Goal: Task Accomplishment & Management: Manage account settings

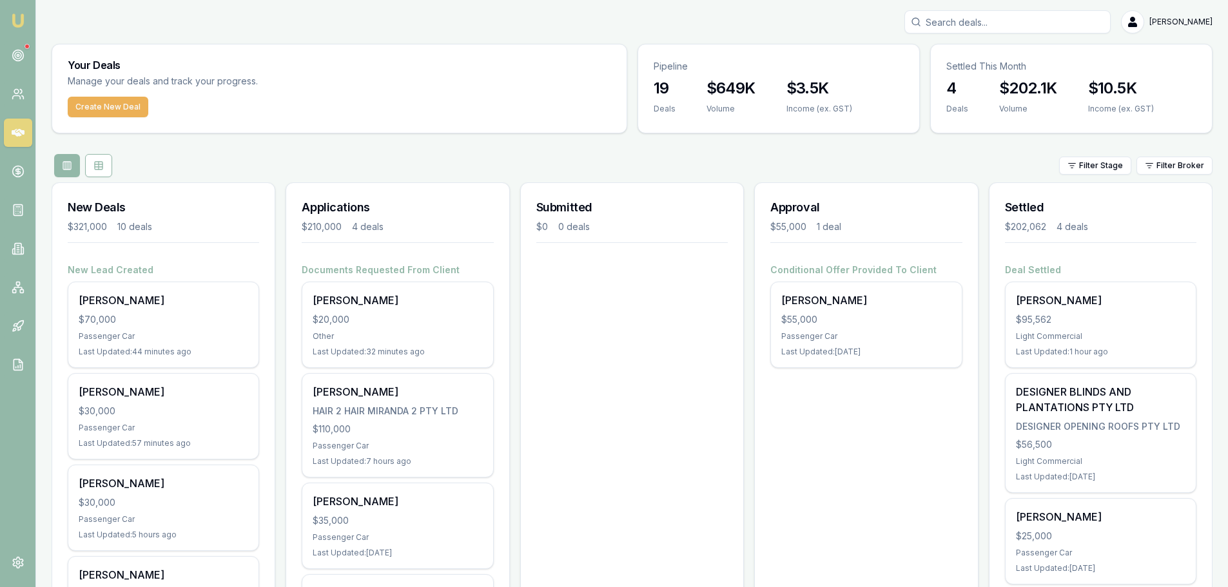
click at [414, 330] on div "[PERSON_NAME] $20,000 Other Last Updated: 32 minutes ago" at bounding box center [397, 324] width 190 height 85
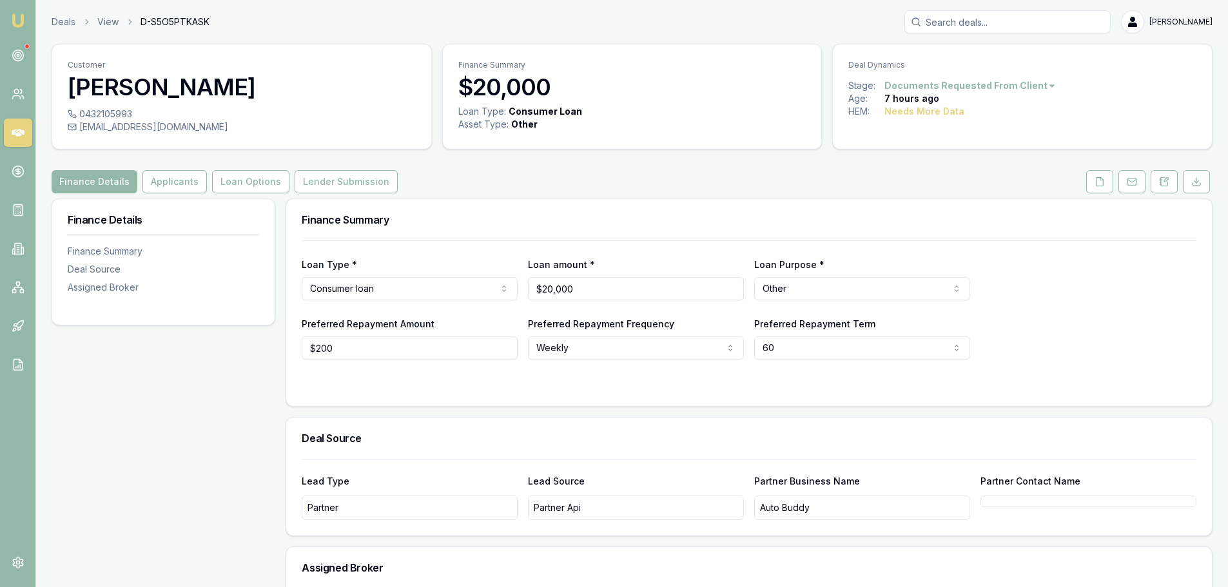
click at [162, 184] on button "Applicants" at bounding box center [174, 181] width 64 height 23
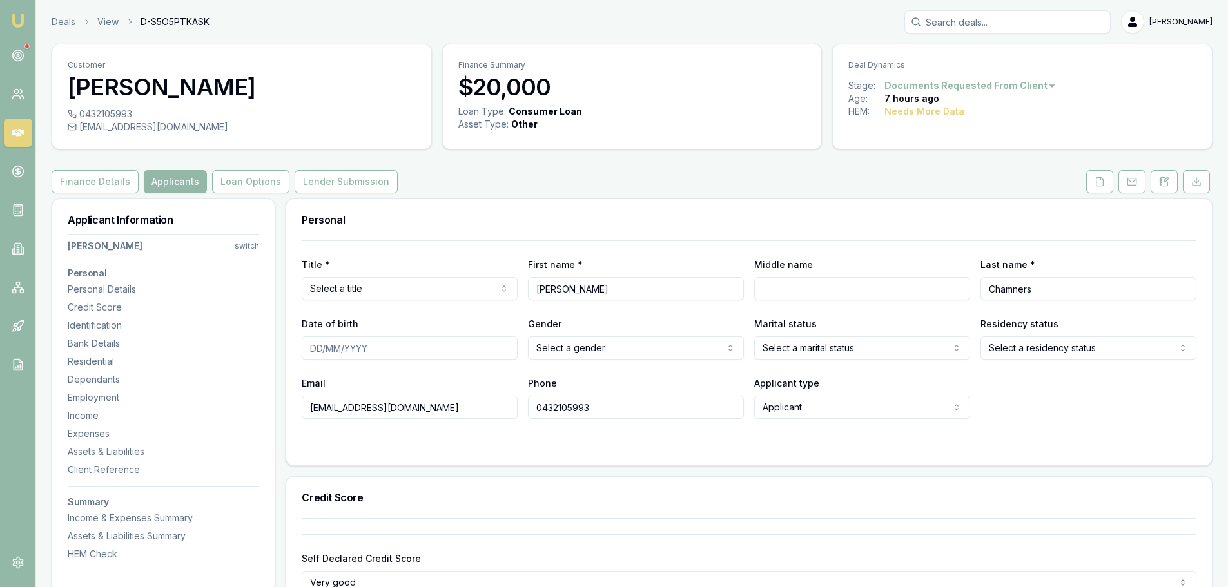
click at [1091, 181] on button at bounding box center [1099, 181] width 27 height 23
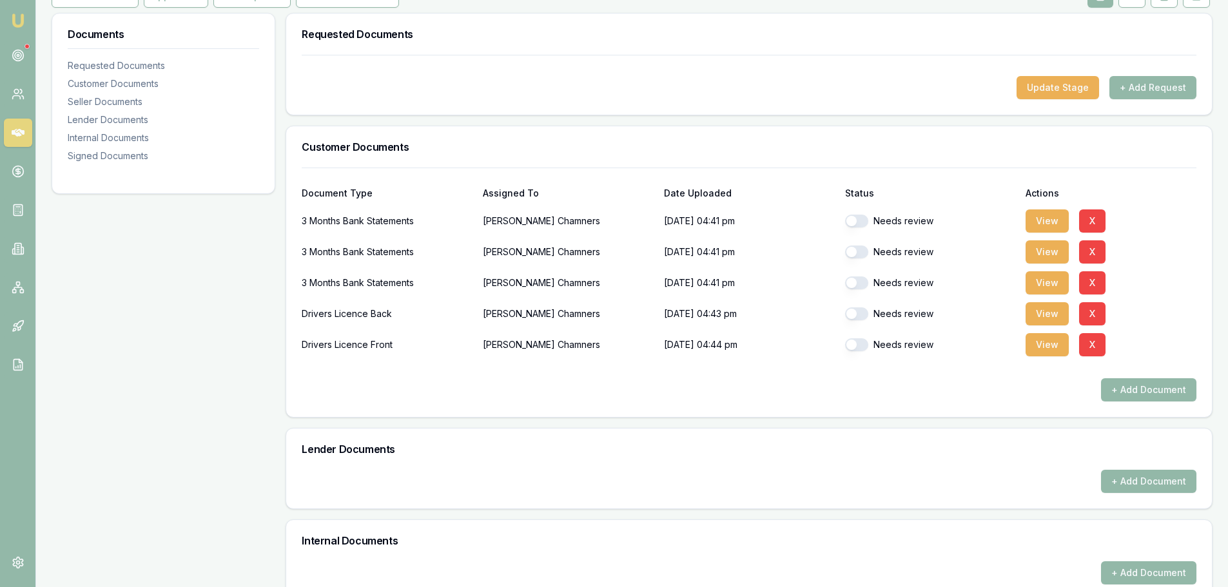
scroll to position [193, 0]
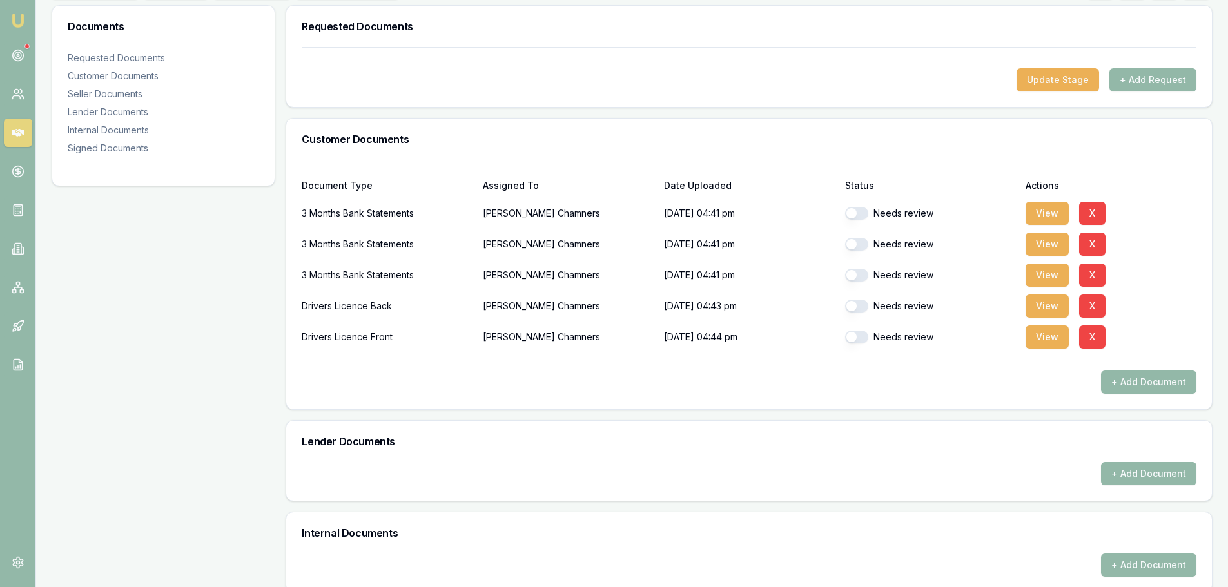
click at [845, 210] on button "button" at bounding box center [856, 213] width 23 height 13
checkbox input "true"
click at [855, 247] on button "button" at bounding box center [856, 244] width 23 height 13
checkbox input "true"
click at [851, 277] on button "button" at bounding box center [856, 275] width 23 height 13
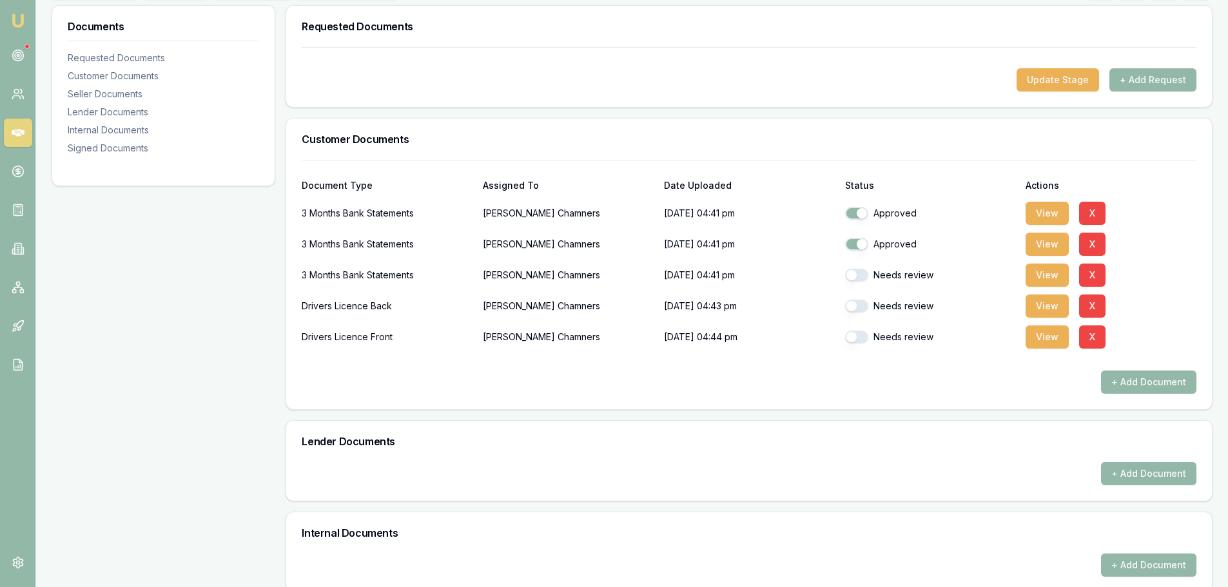
checkbox input "true"
click at [851, 306] on button "button" at bounding box center [856, 306] width 23 height 13
checkbox input "true"
checkbox input "false"
click at [855, 335] on button "button" at bounding box center [856, 337] width 23 height 13
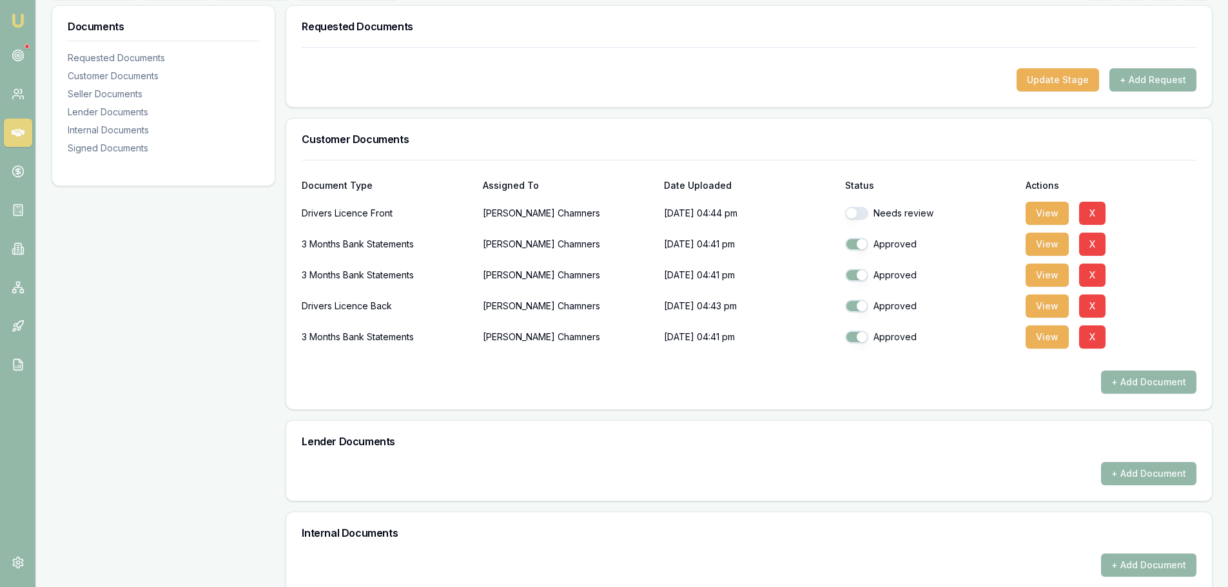
checkbox input "false"
click at [852, 209] on button "button" at bounding box center [856, 213] width 23 height 13
checkbox input "true"
click at [849, 337] on button "button" at bounding box center [856, 337] width 23 height 13
checkbox input "true"
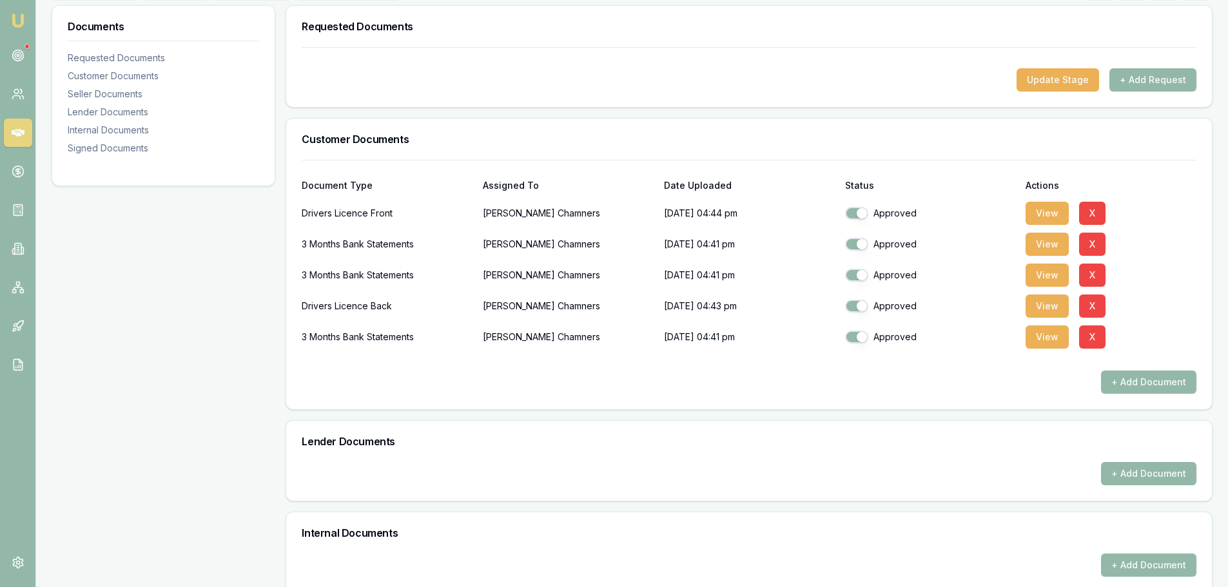
click at [1055, 342] on button "View" at bounding box center [1047, 337] width 43 height 23
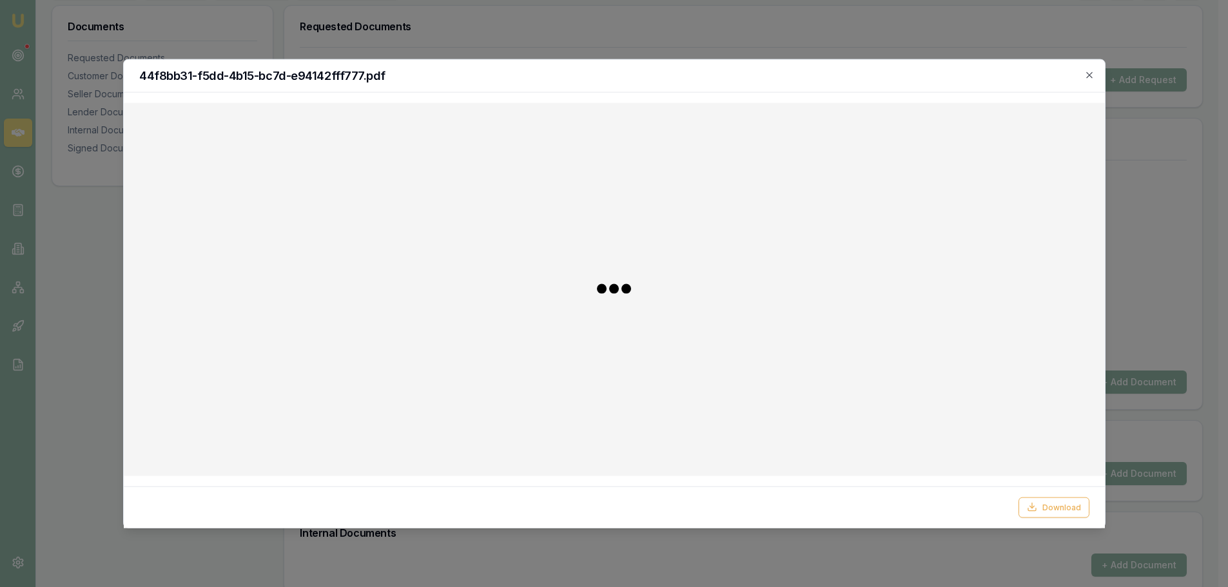
click at [1042, 339] on body "Emu Broker Deals View D-S5O5PTKASK Evette Abdo Toggle Menu Customer Tyler Chamn…" at bounding box center [609, 100] width 1218 height 587
click at [1098, 78] on icon "button" at bounding box center [1098, 75] width 10 height 10
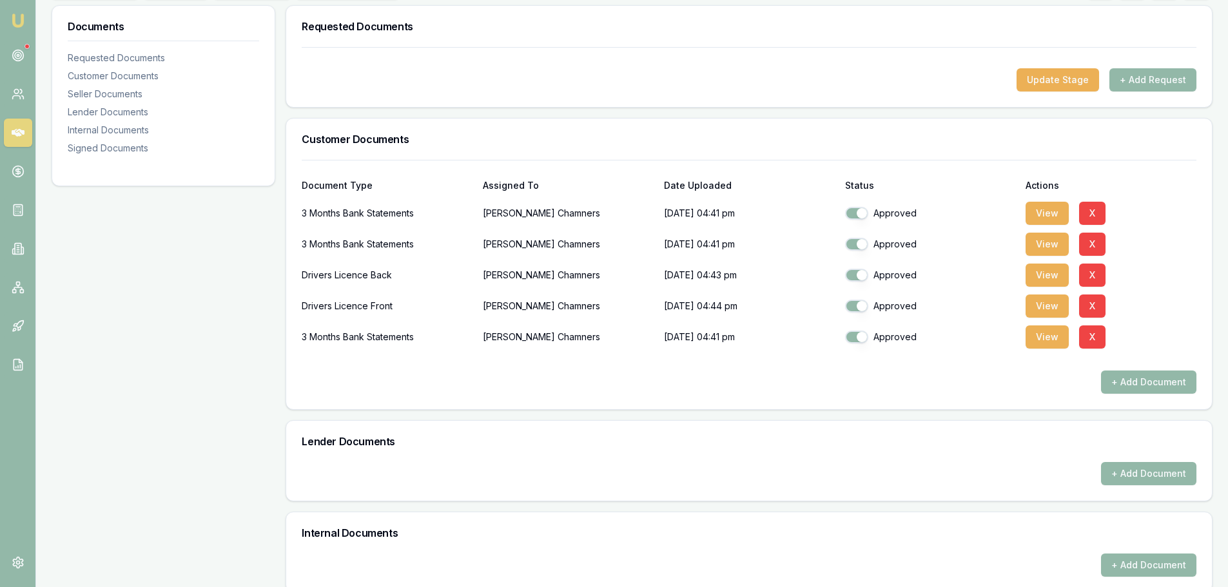
click at [1051, 334] on button "View" at bounding box center [1047, 337] width 43 height 23
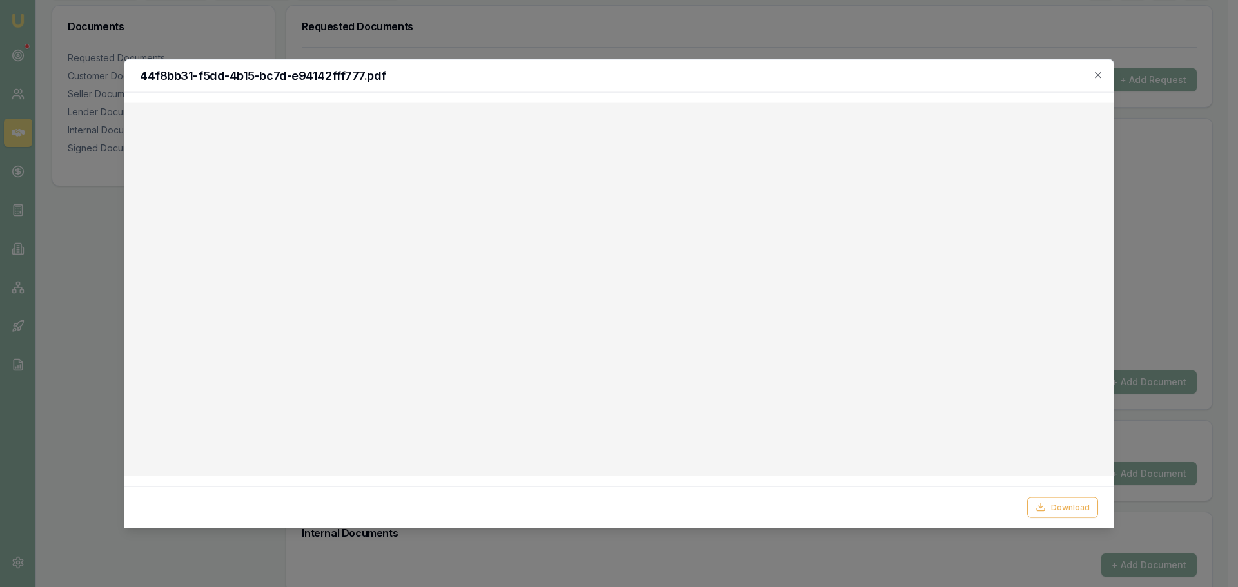
click at [1097, 75] on icon "button" at bounding box center [1098, 75] width 10 height 10
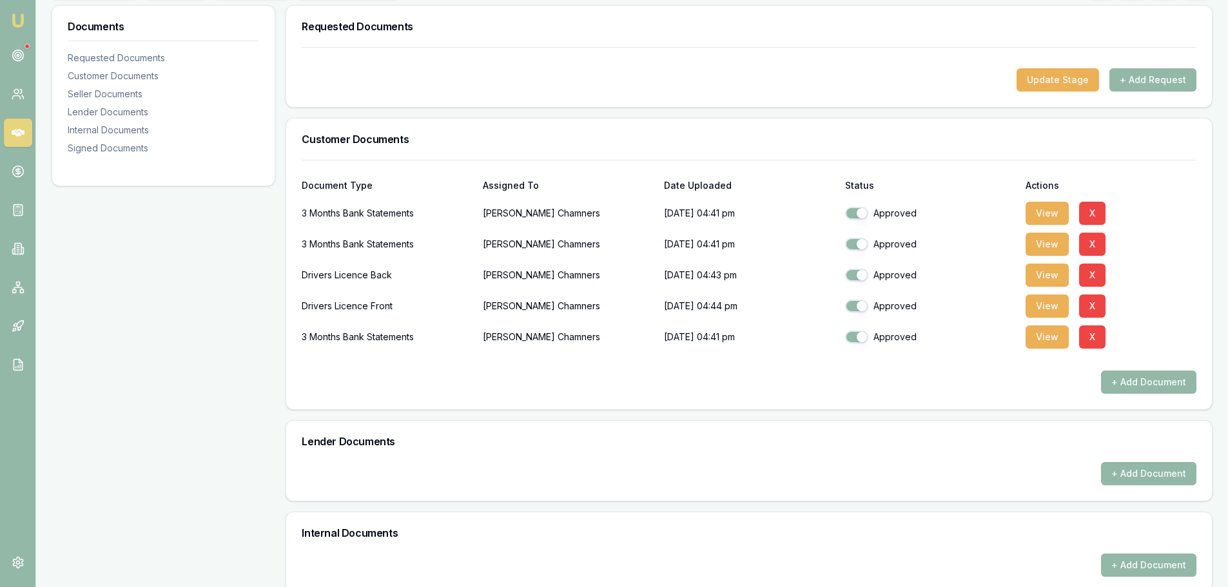
click at [1040, 215] on button "View" at bounding box center [1047, 213] width 43 height 23
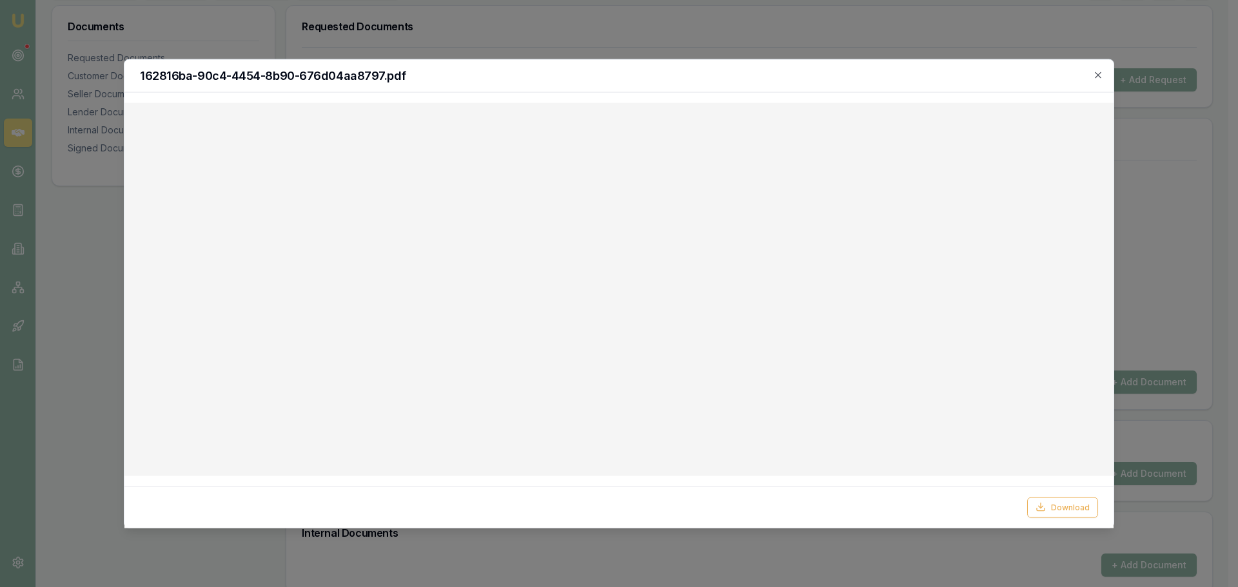
click at [1098, 75] on icon "button" at bounding box center [1098, 75] width 10 height 10
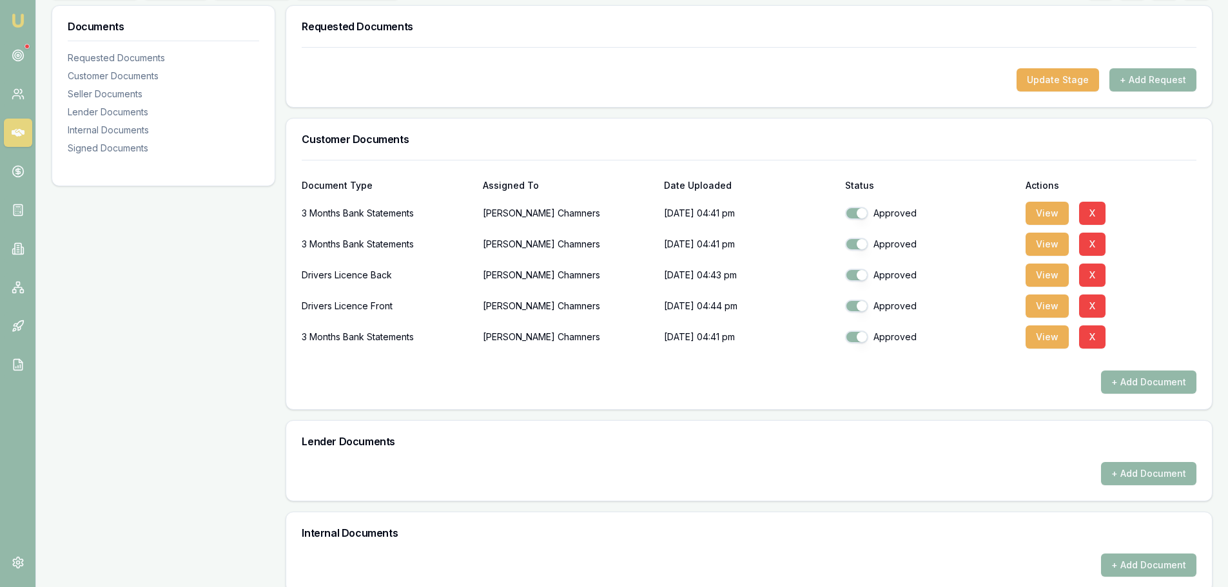
click at [1043, 241] on button "View" at bounding box center [1047, 244] width 43 height 23
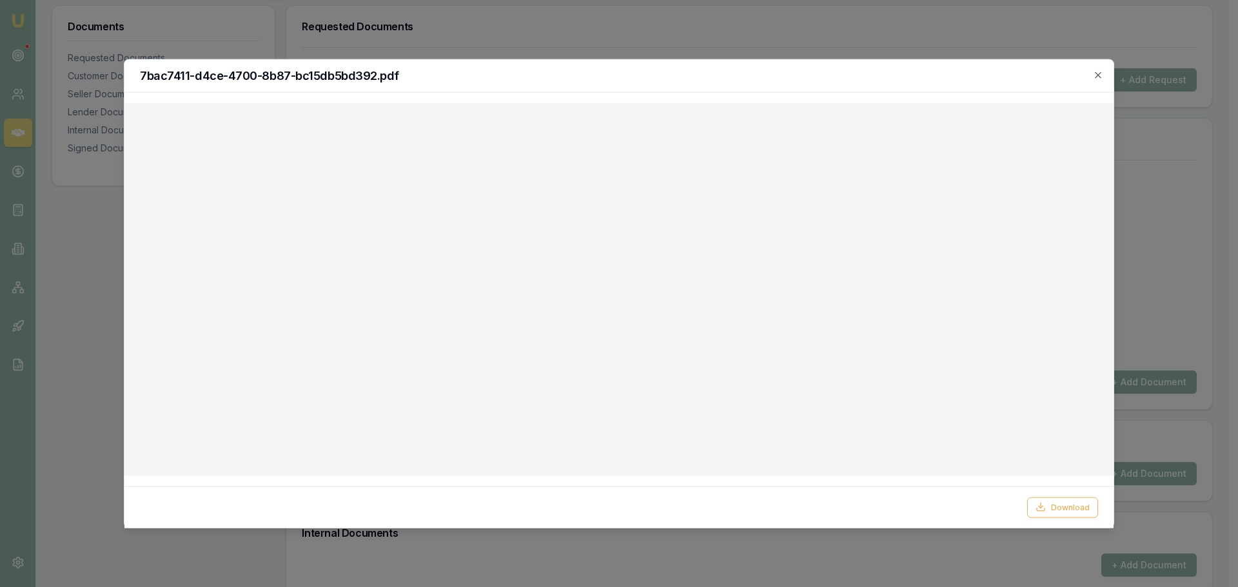
click at [1094, 72] on icon "button" at bounding box center [1098, 75] width 10 height 10
